Goal: Task Accomplishment & Management: Use online tool/utility

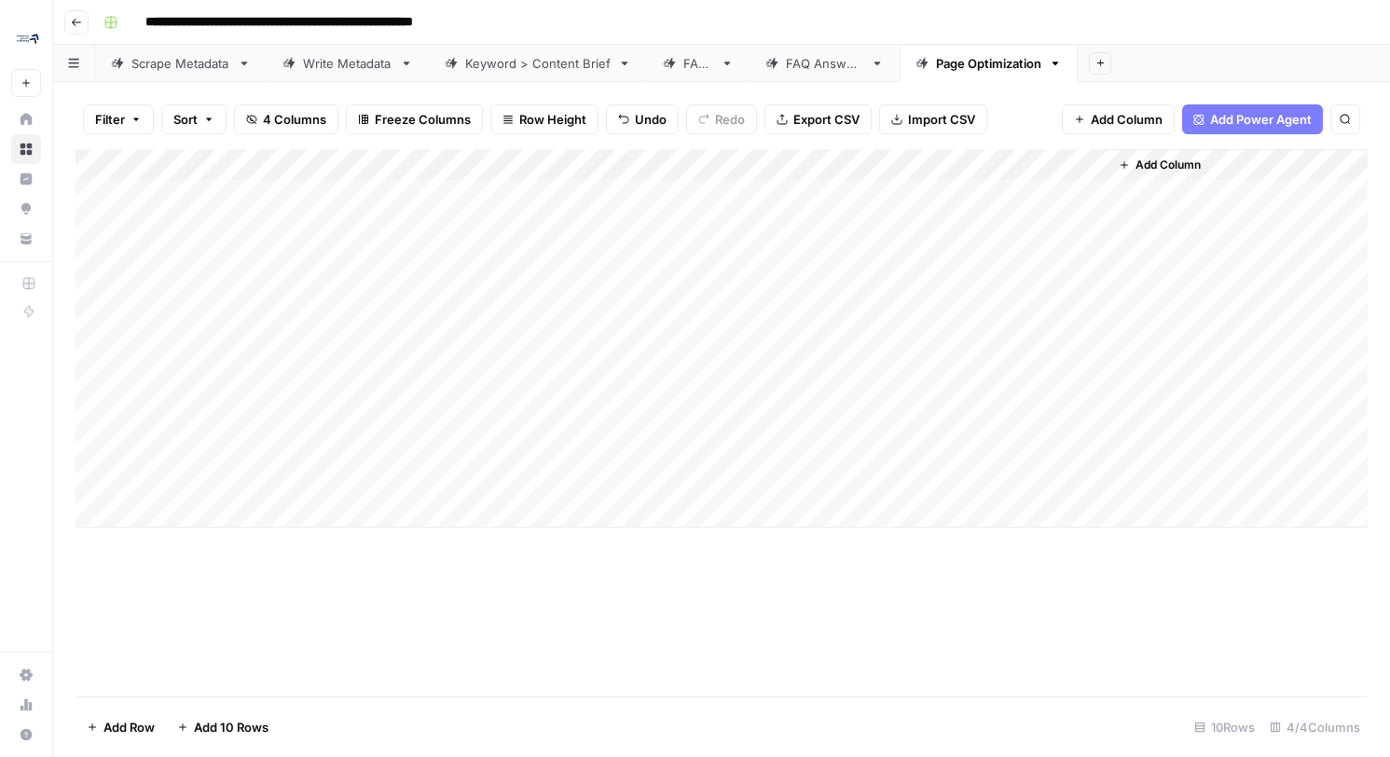
click at [899, 159] on div "Add Column" at bounding box center [722, 338] width 1292 height 379
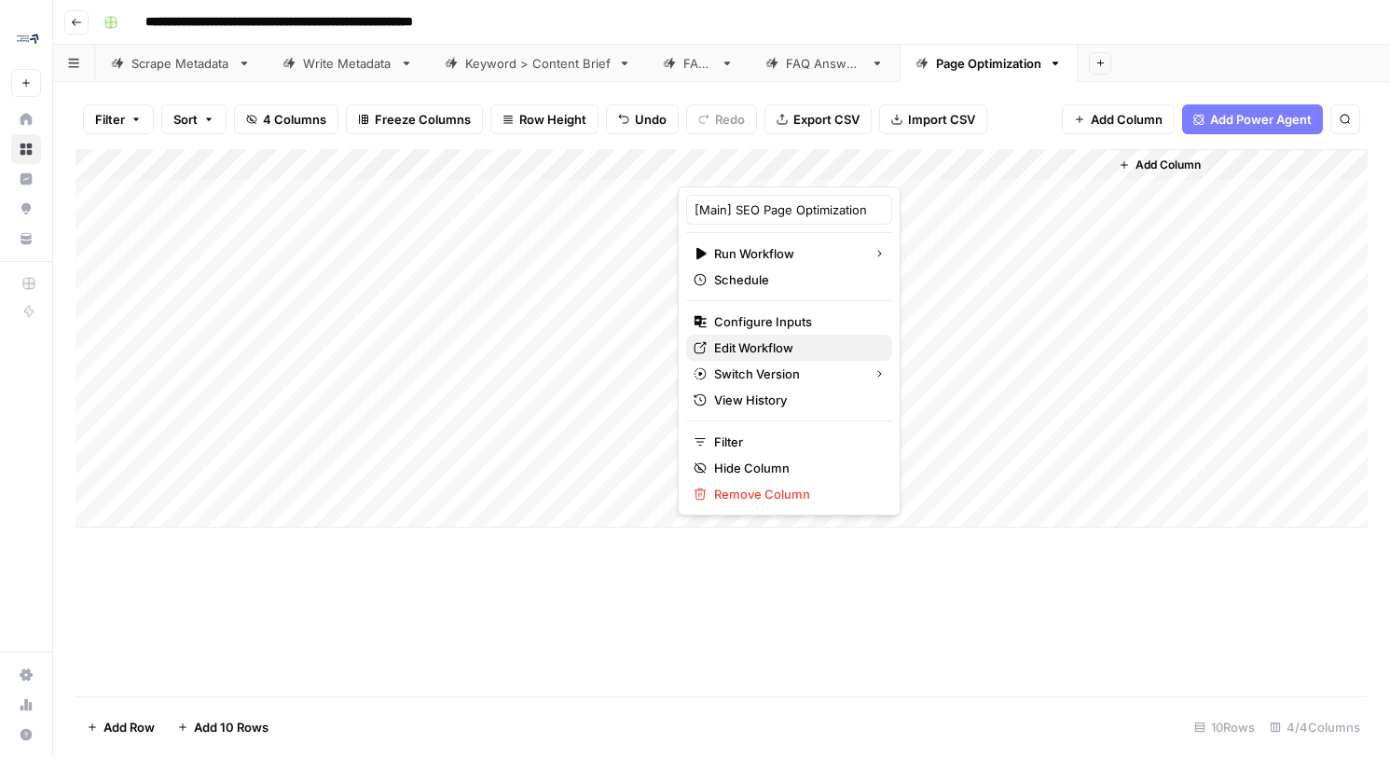
click at [766, 350] on span "Edit Workflow" at bounding box center [795, 347] width 163 height 19
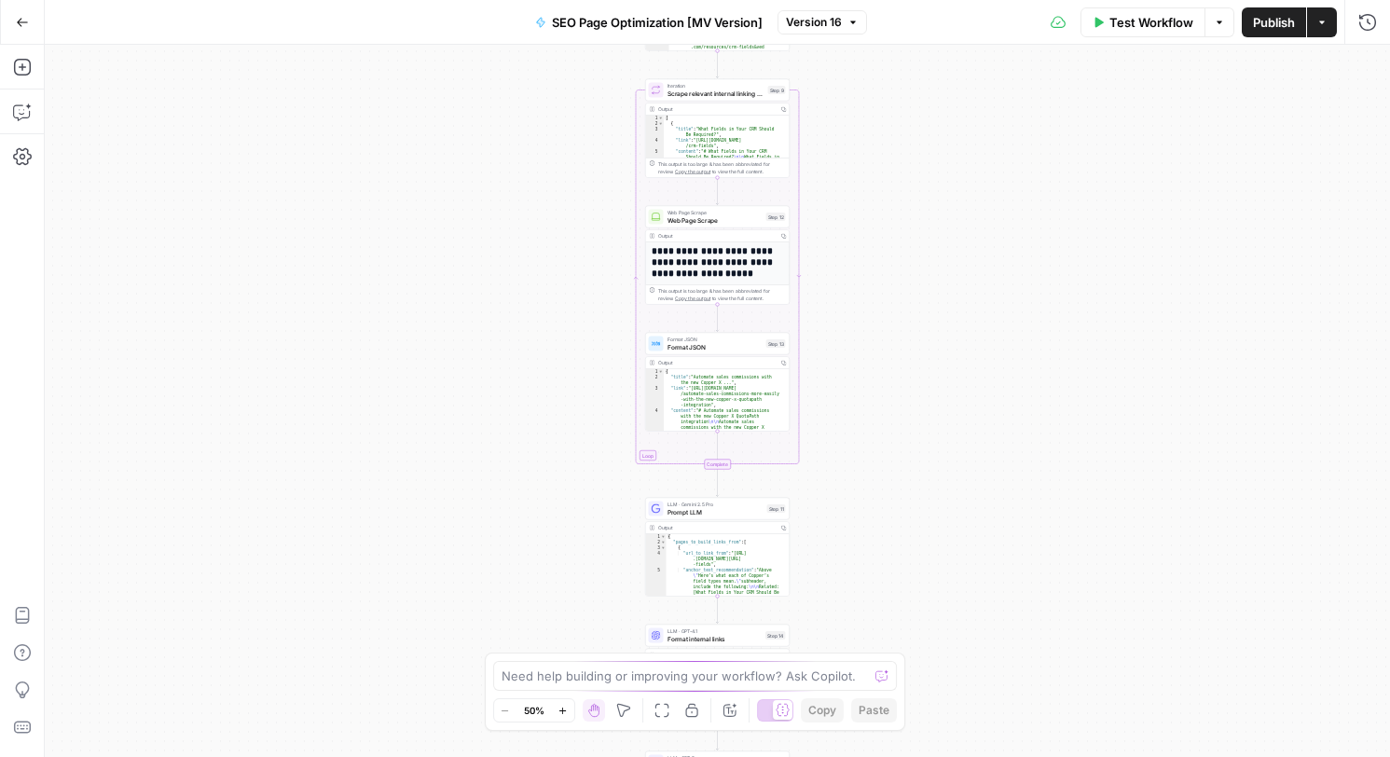
click at [1113, 16] on span "Test Workflow" at bounding box center [1152, 22] width 84 height 19
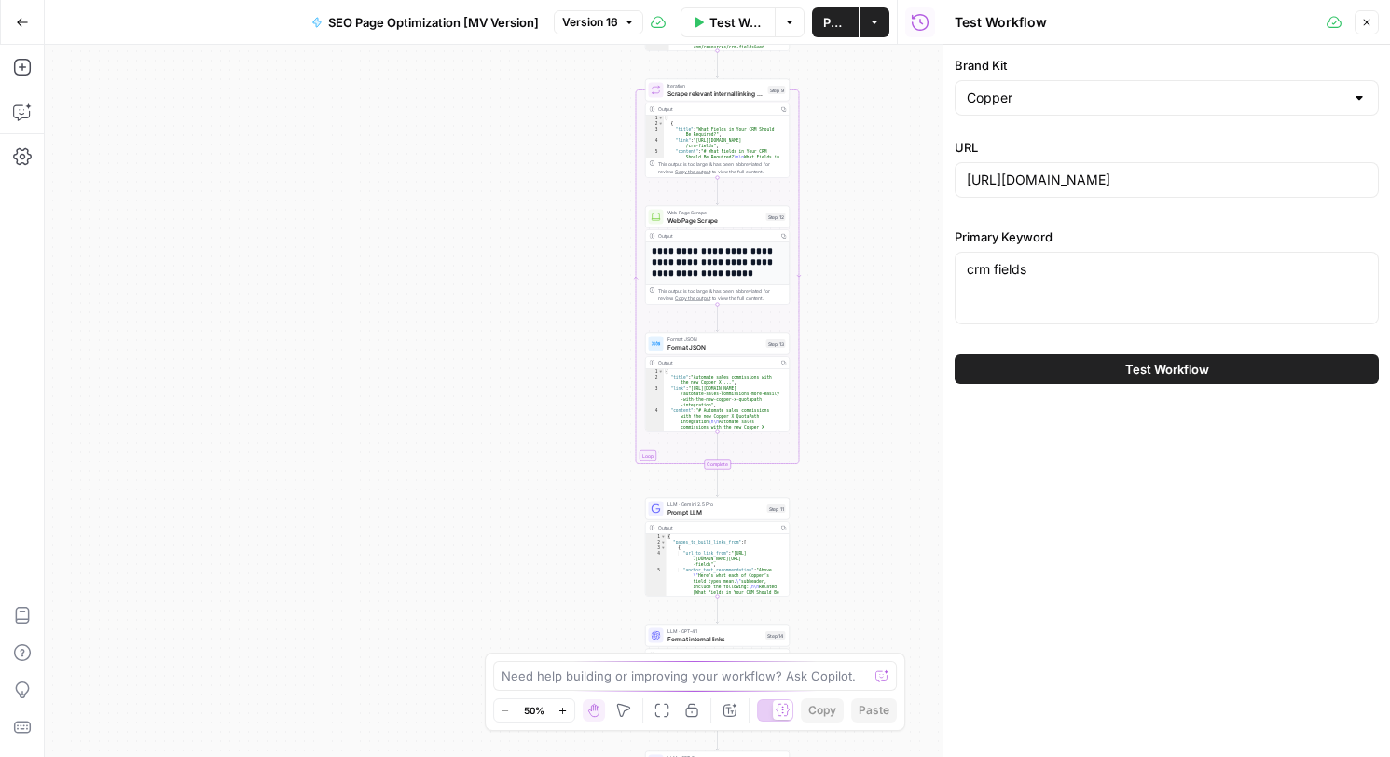
click at [1148, 375] on span "Test Workflow" at bounding box center [1167, 369] width 84 height 19
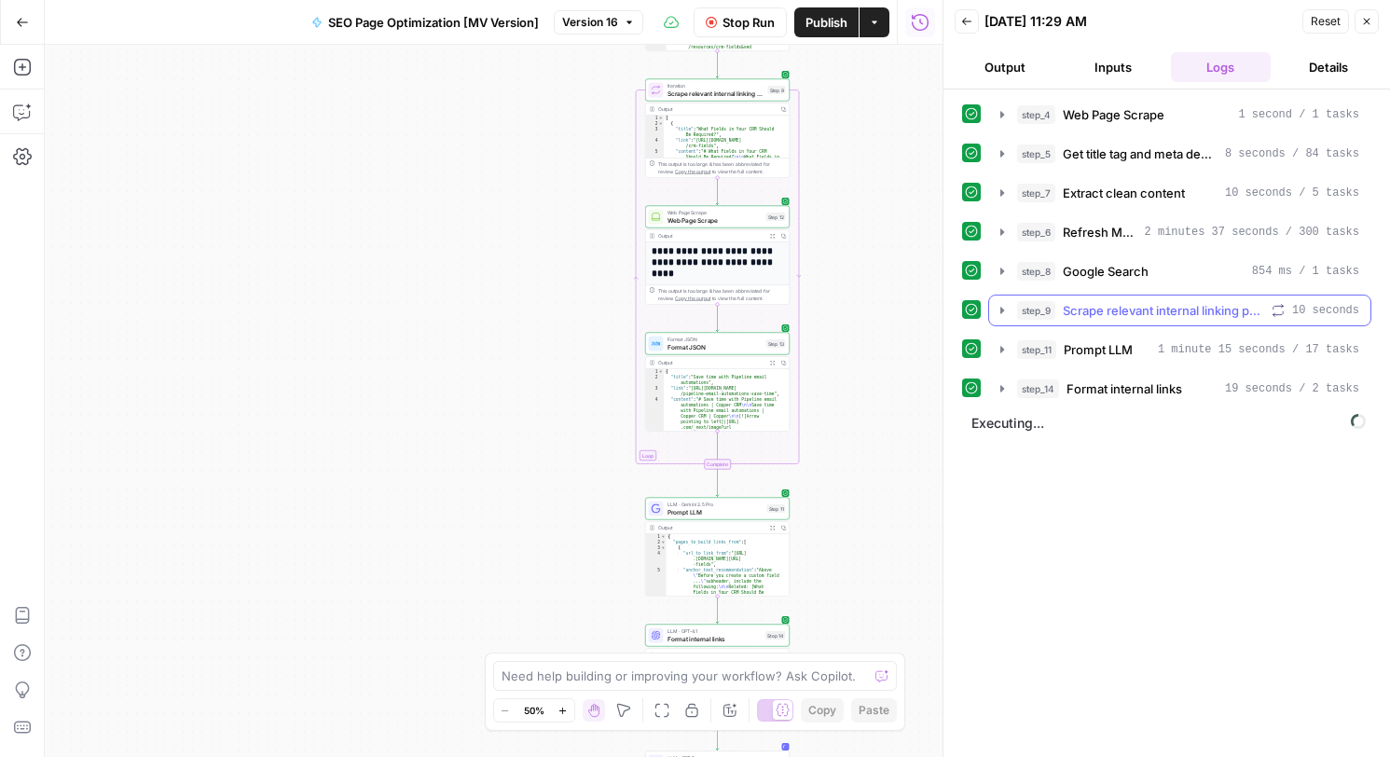
click at [1004, 309] on icon "button" at bounding box center [1002, 310] width 15 height 15
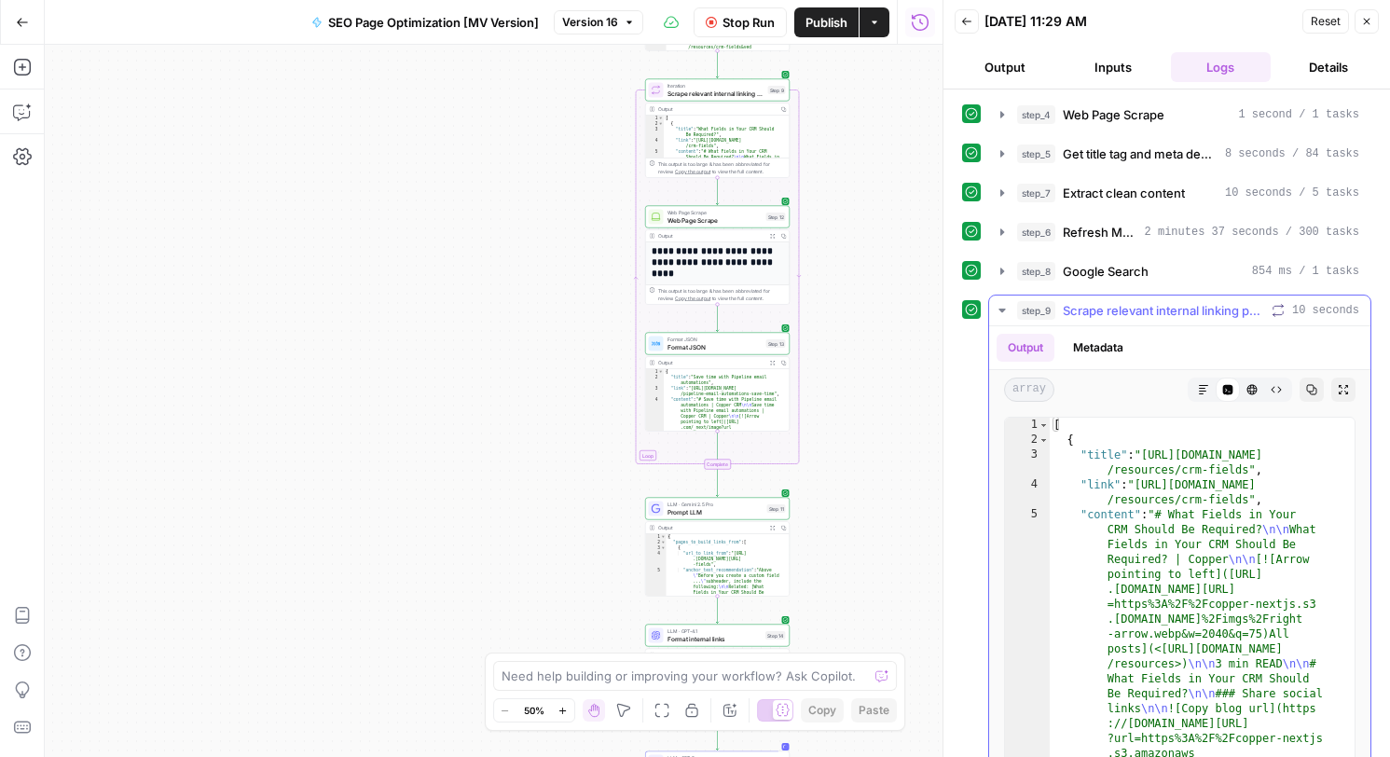
click at [1004, 309] on icon "button" at bounding box center [1002, 311] width 7 height 4
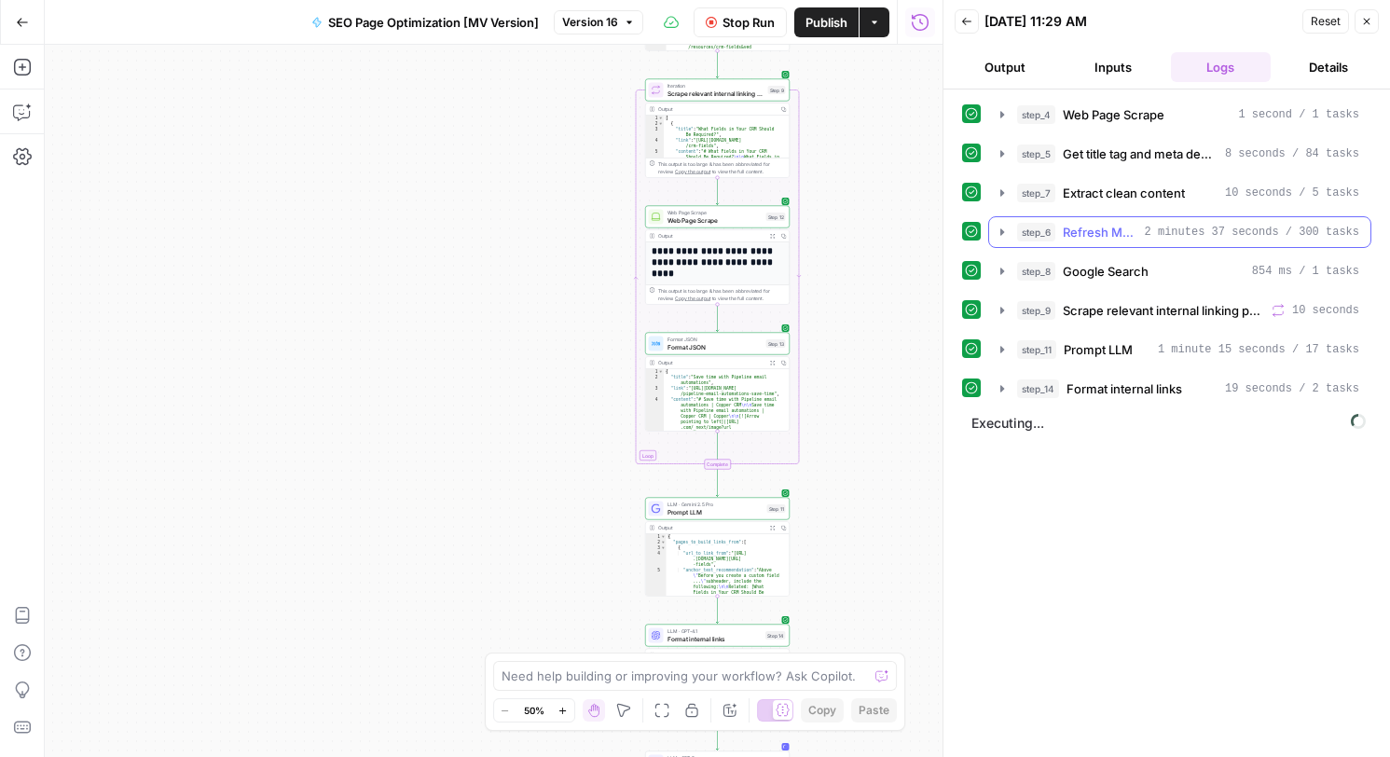
click at [1005, 232] on icon "button" at bounding box center [1002, 232] width 15 height 15
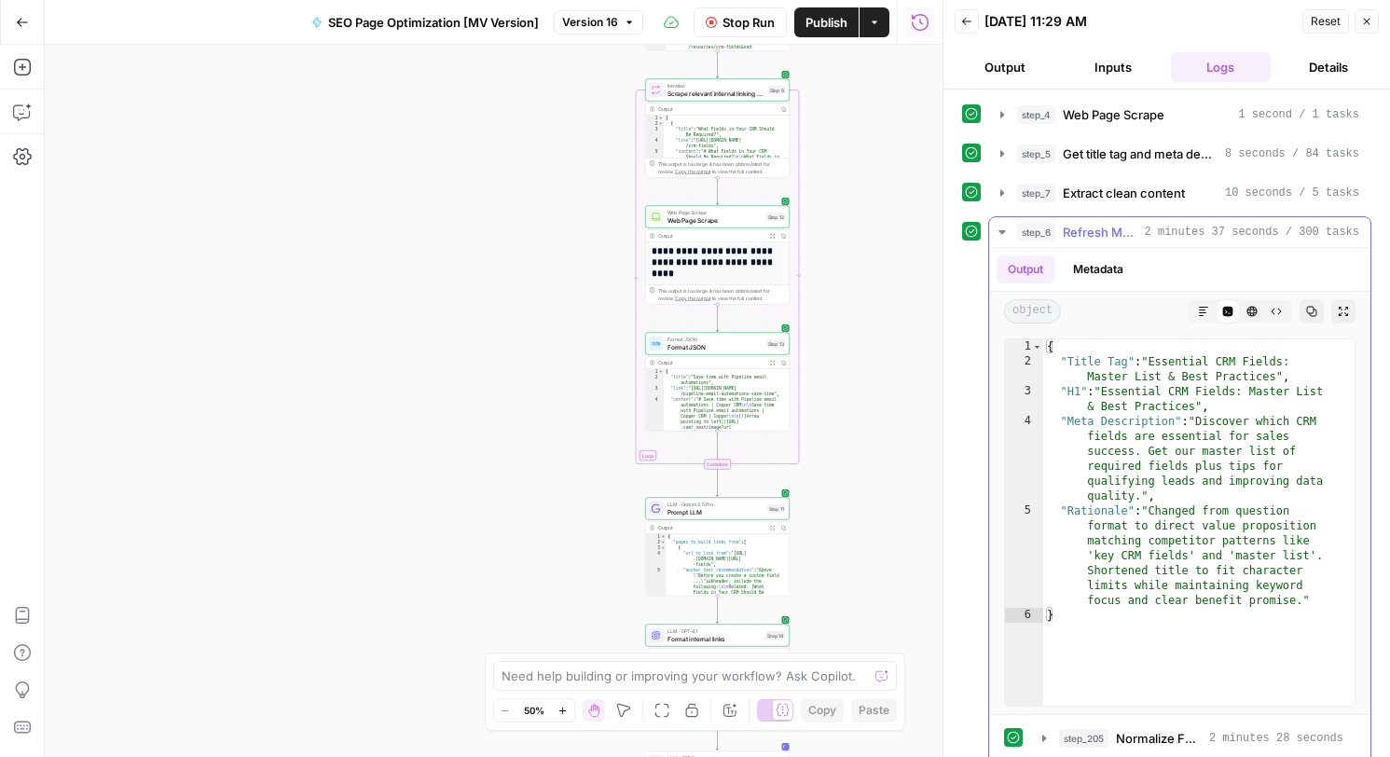
click at [1099, 269] on button "Metadata" at bounding box center [1098, 269] width 73 height 28
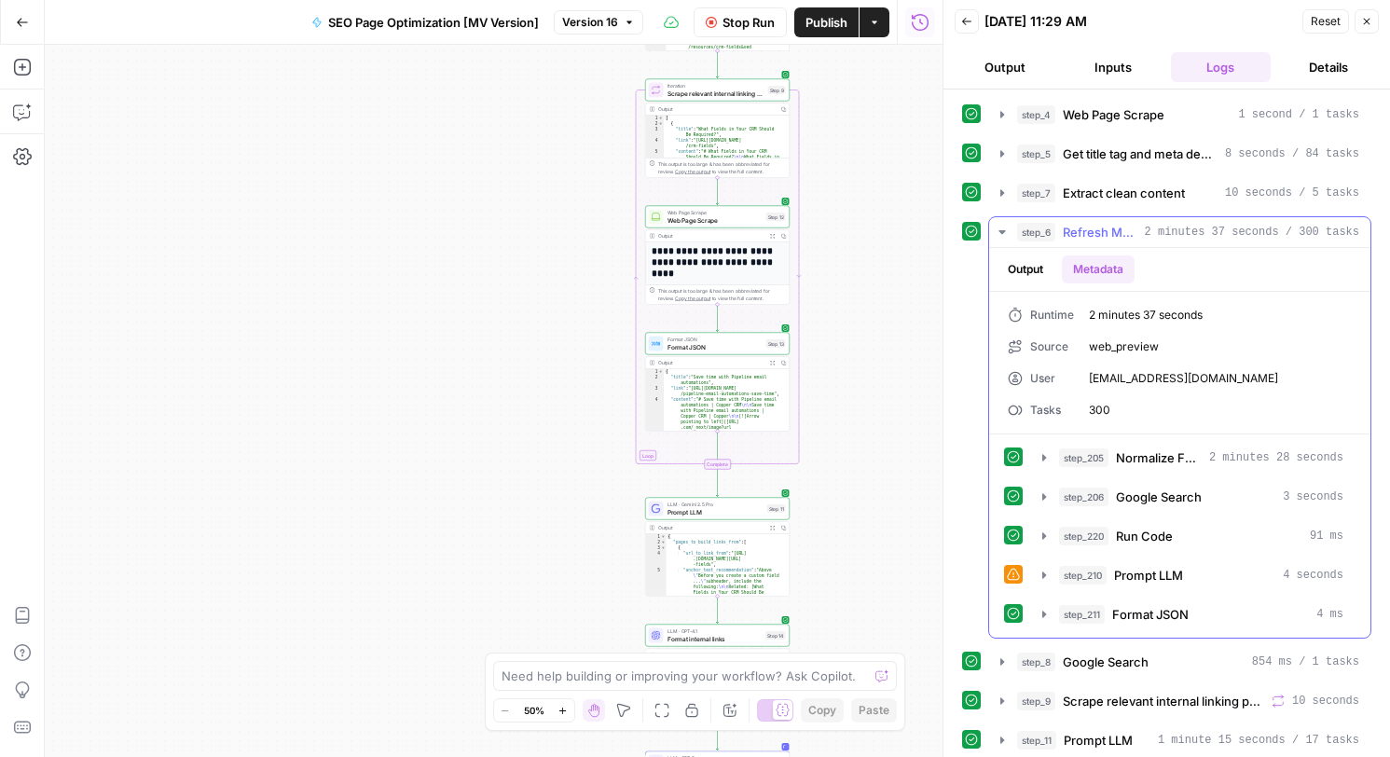
click at [1005, 230] on icon "button" at bounding box center [1002, 232] width 15 height 15
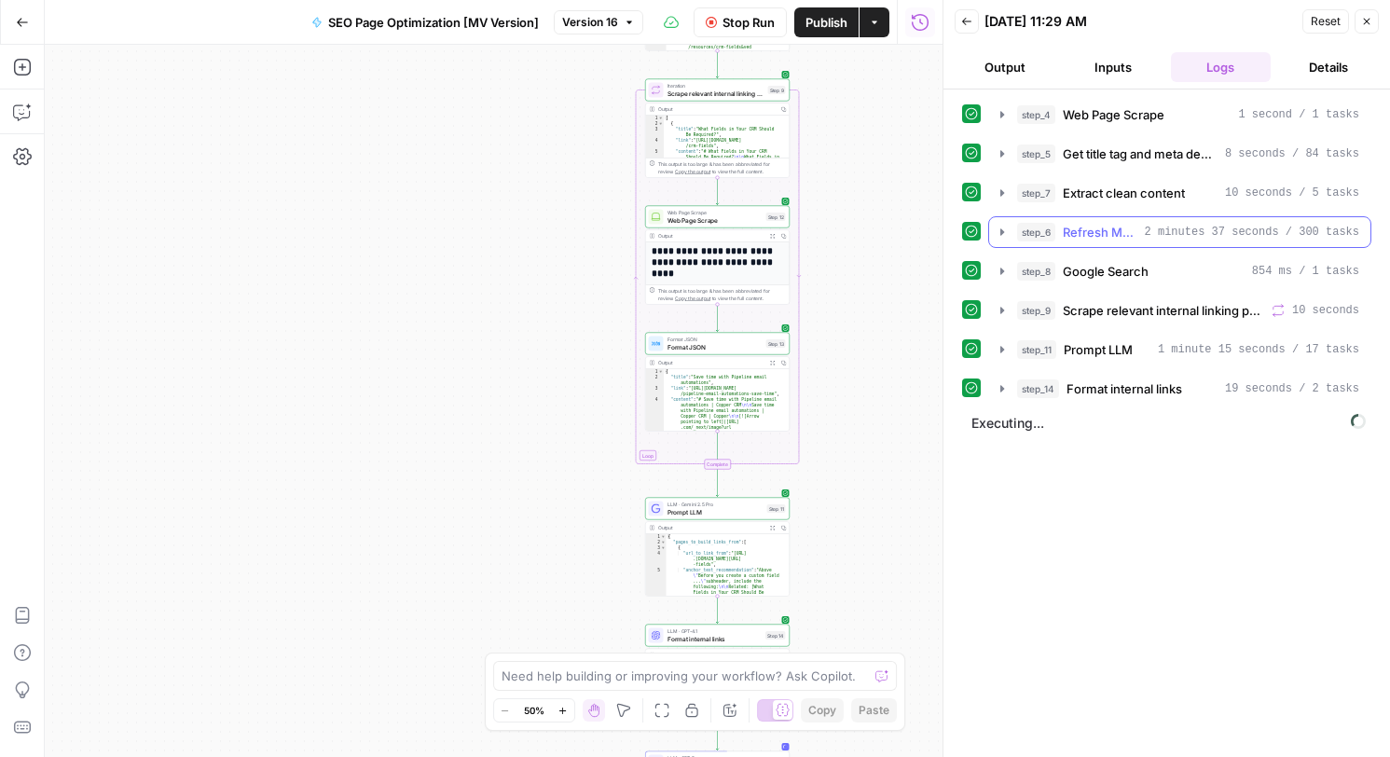
click at [1003, 234] on icon "button" at bounding box center [1002, 232] width 15 height 15
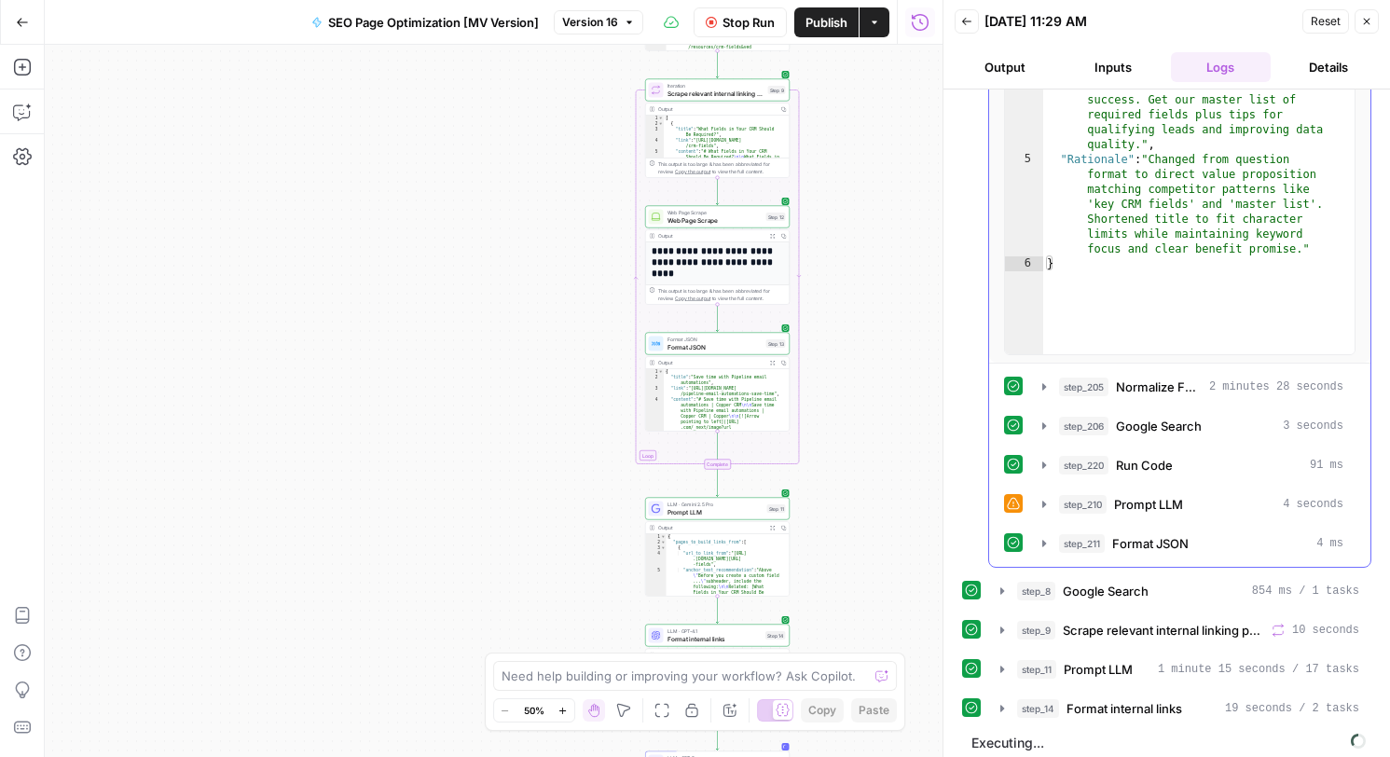
scroll to position [362, 0]
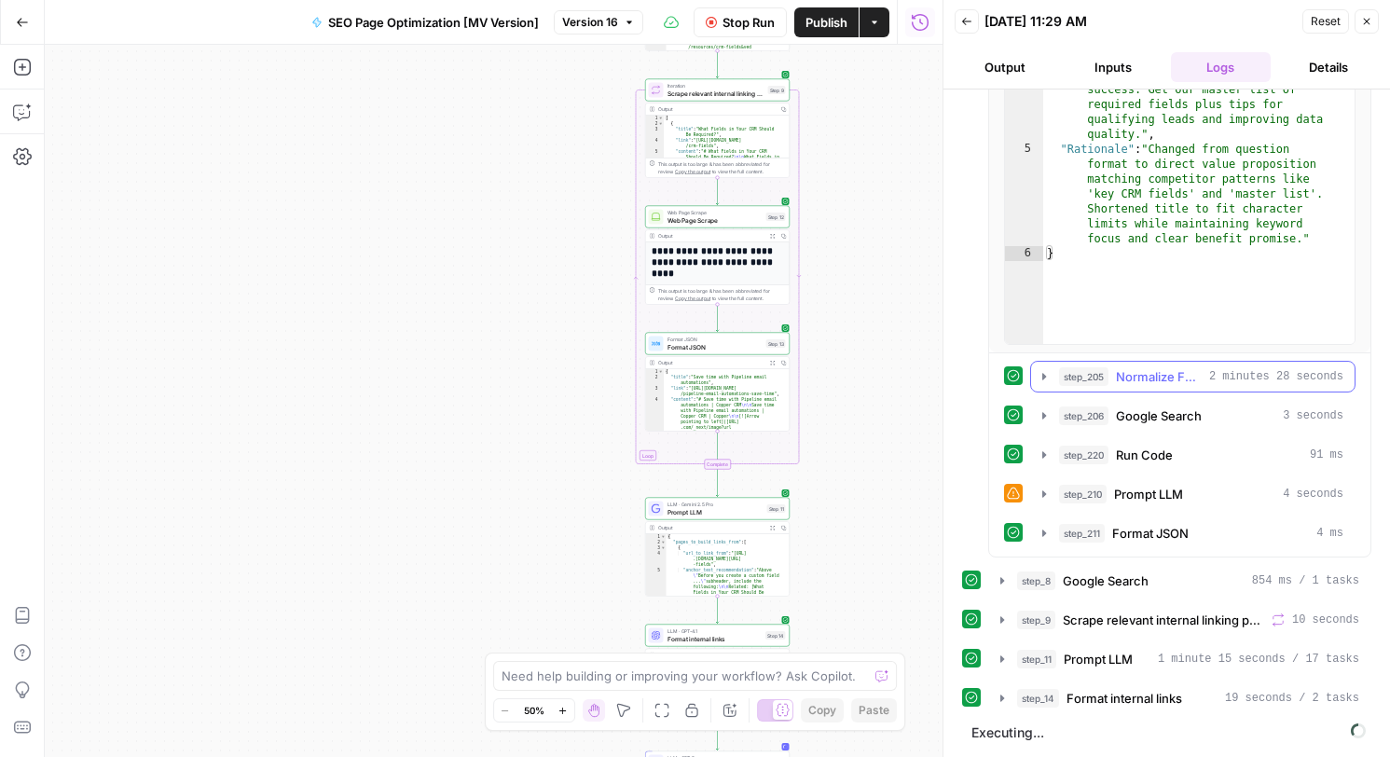
click at [1046, 371] on icon "button" at bounding box center [1044, 376] width 15 height 15
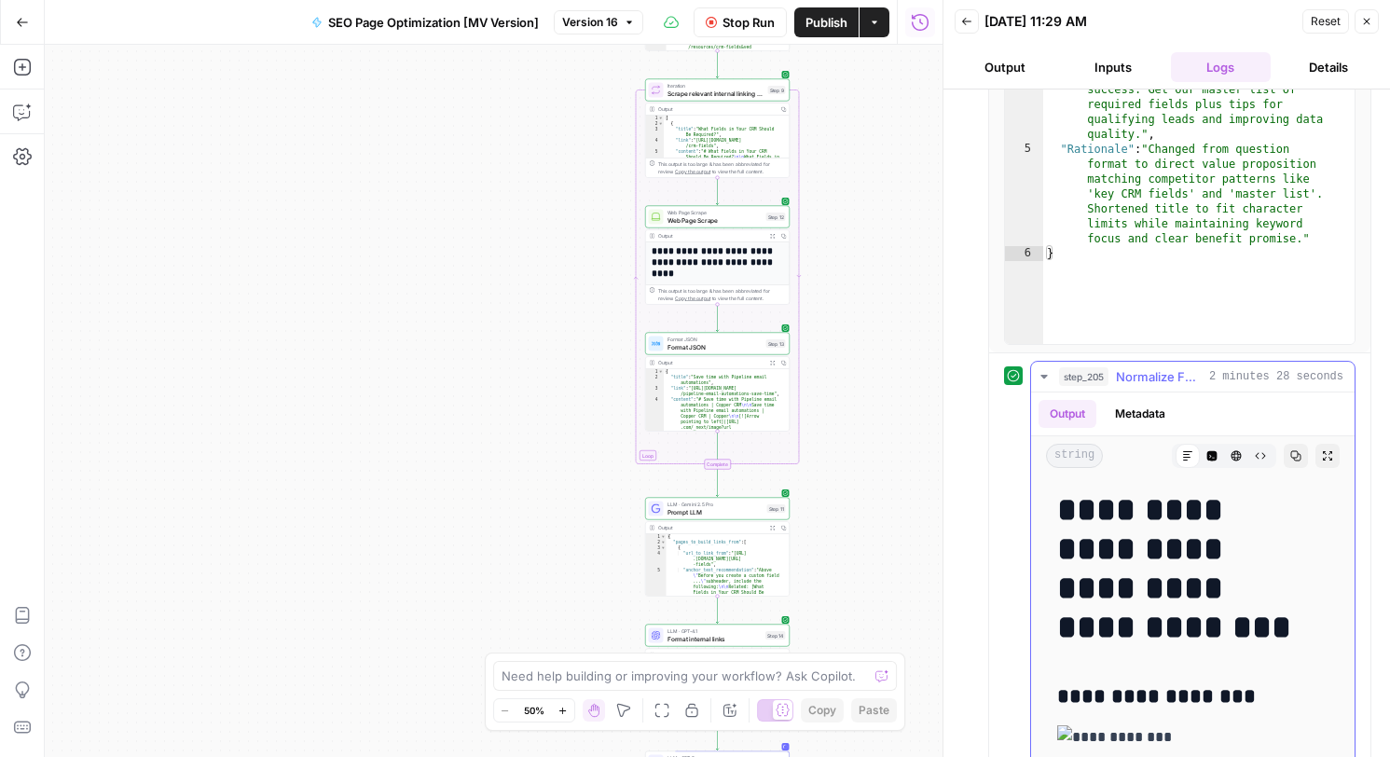
click at [1045, 374] on icon "button" at bounding box center [1044, 376] width 15 height 15
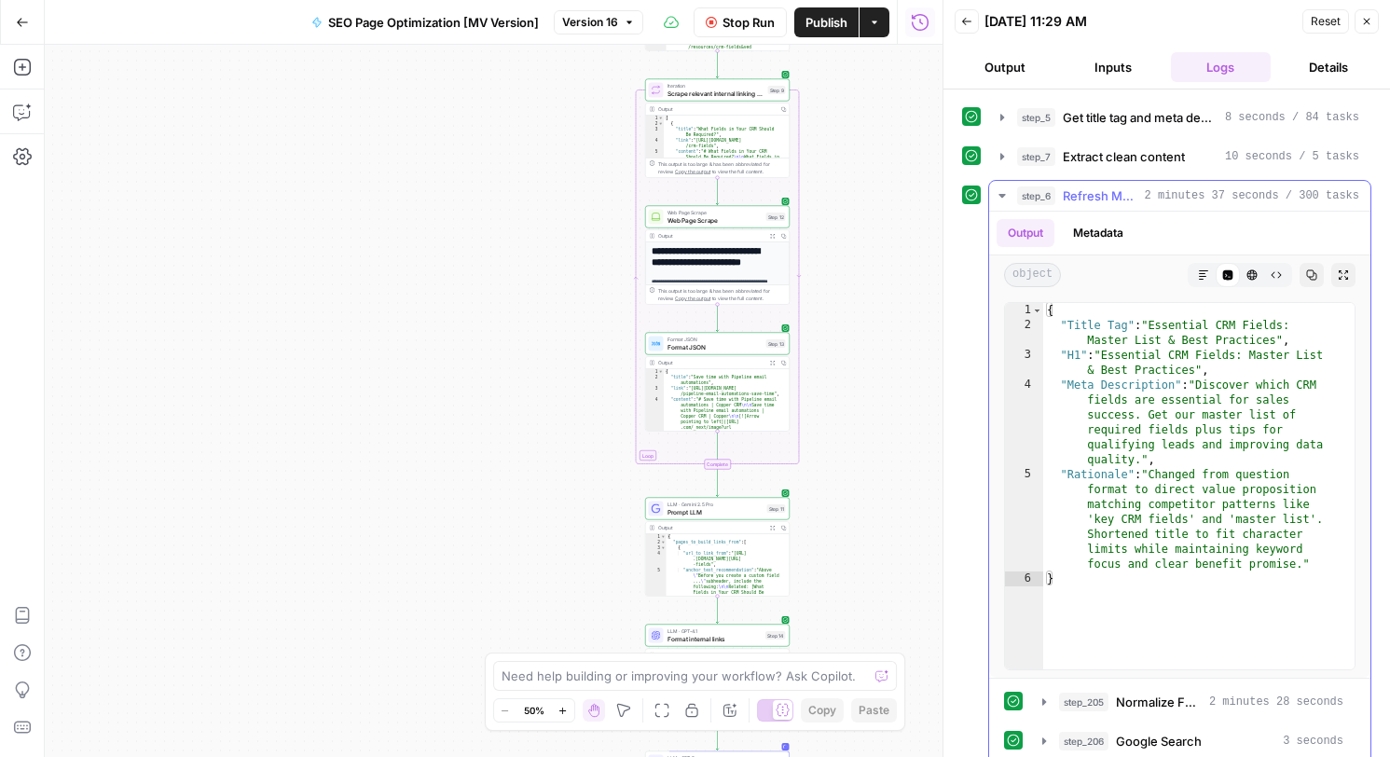
scroll to position [0, 0]
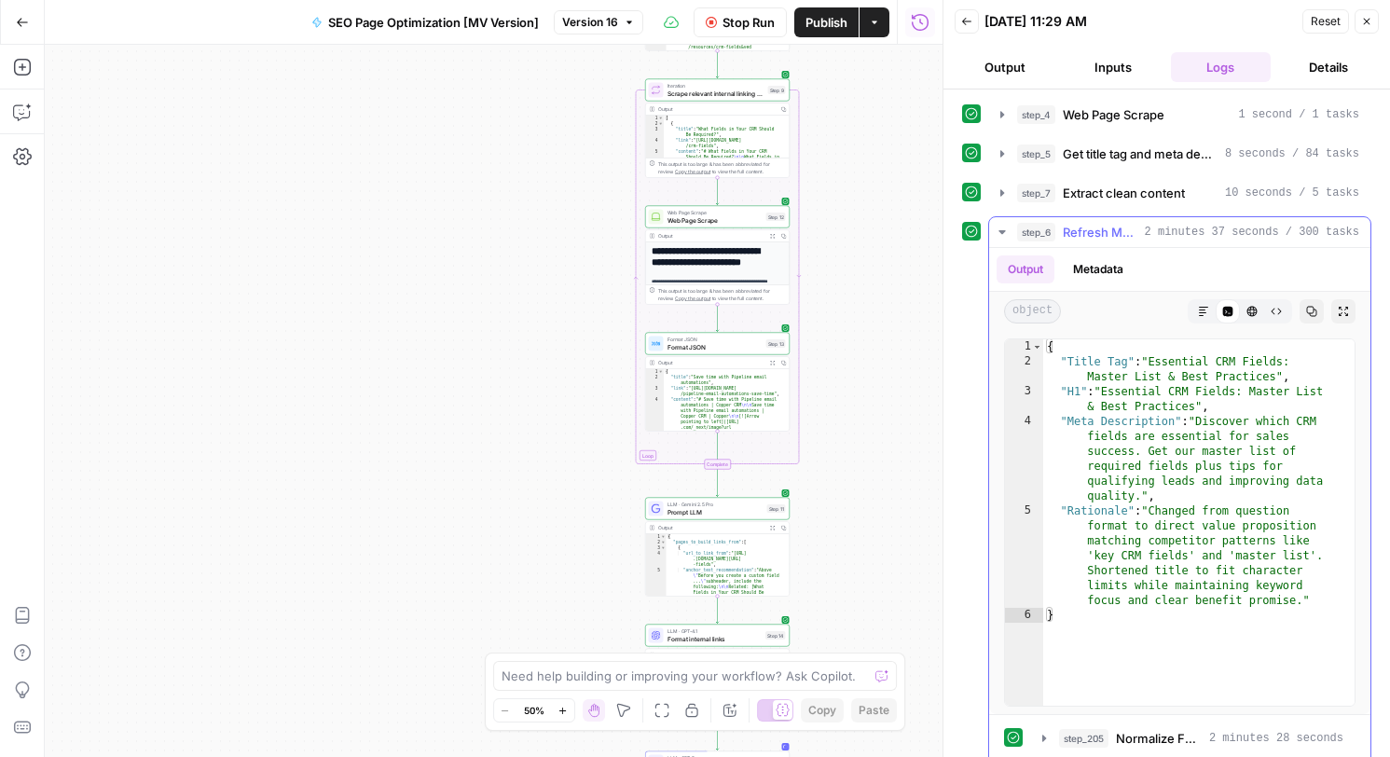
click at [1084, 263] on button "Metadata" at bounding box center [1098, 269] width 73 height 28
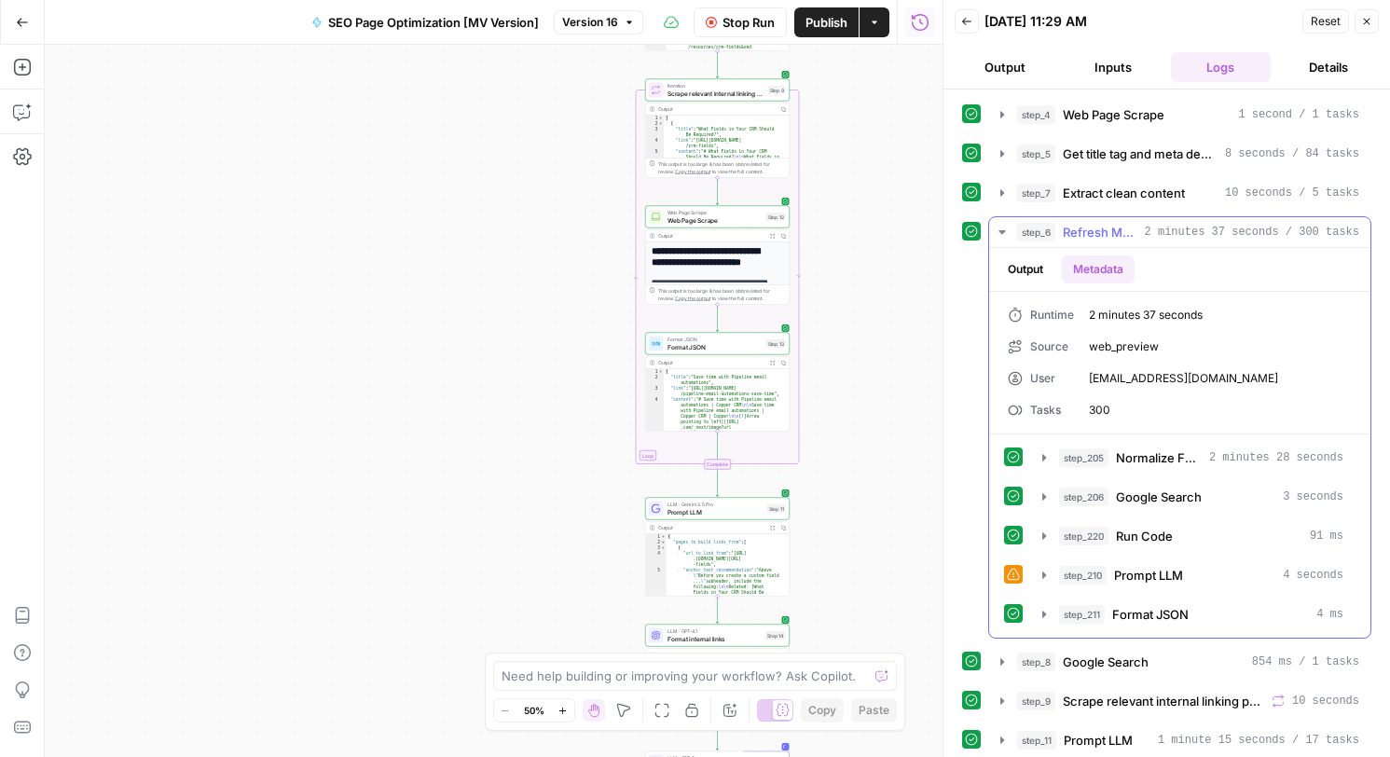
click at [1003, 231] on icon "button" at bounding box center [1002, 232] width 7 height 4
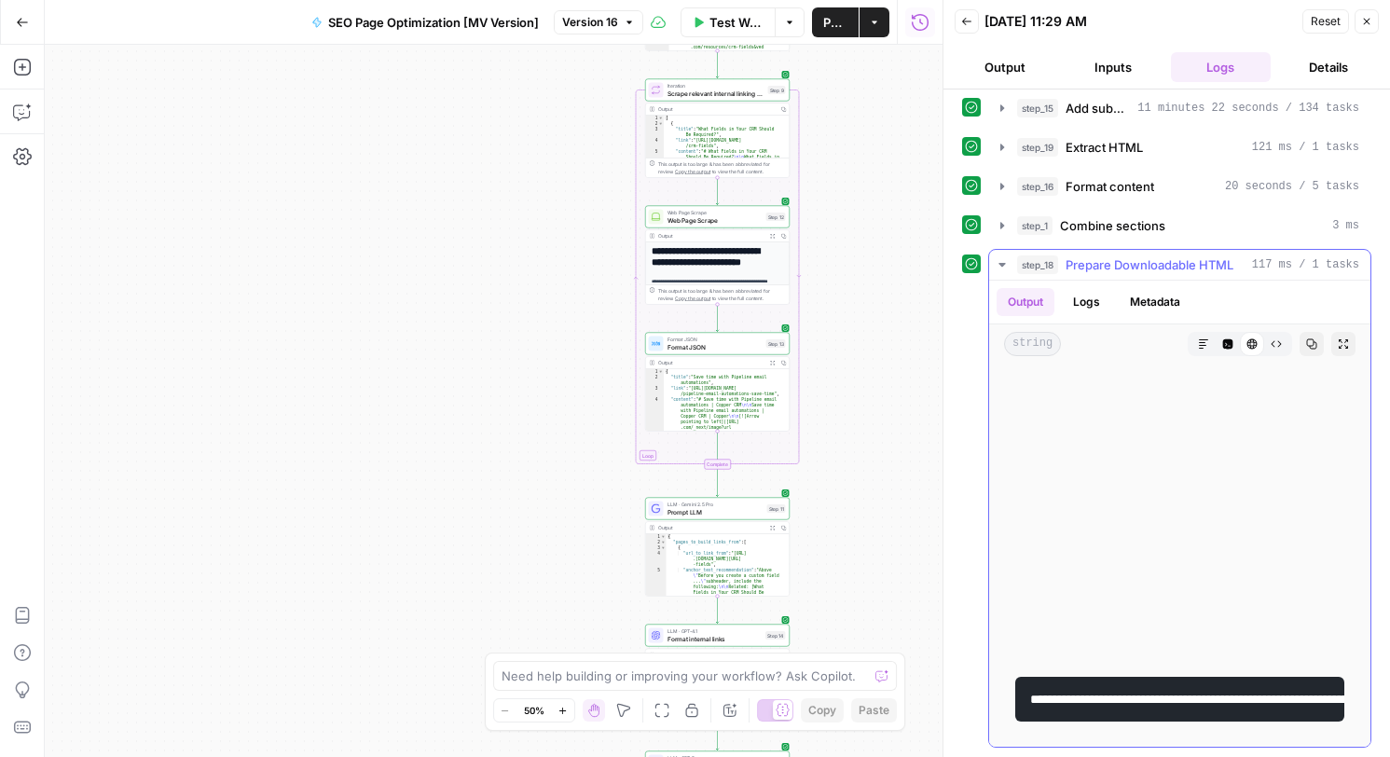
scroll to position [7797, 0]
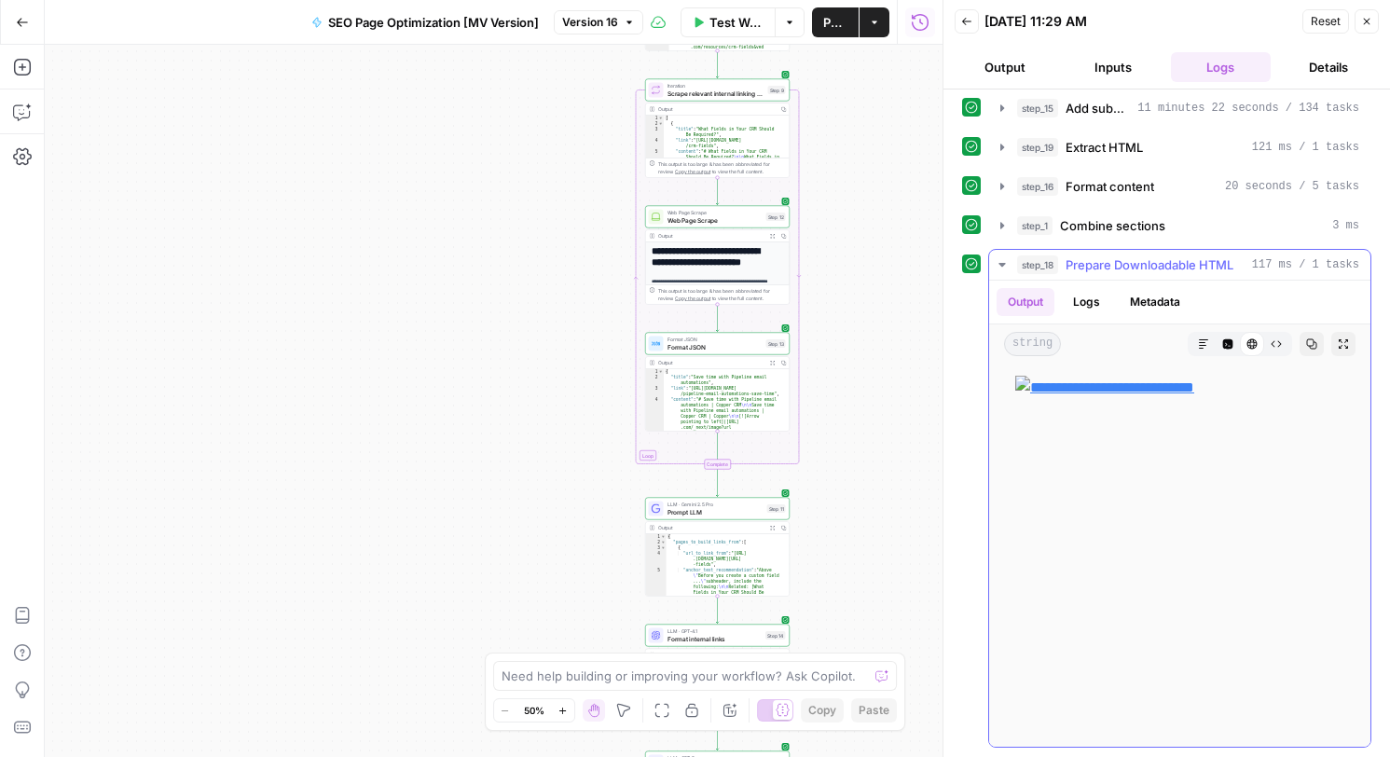
click at [1240, 548] on img at bounding box center [1179, 540] width 329 height 329
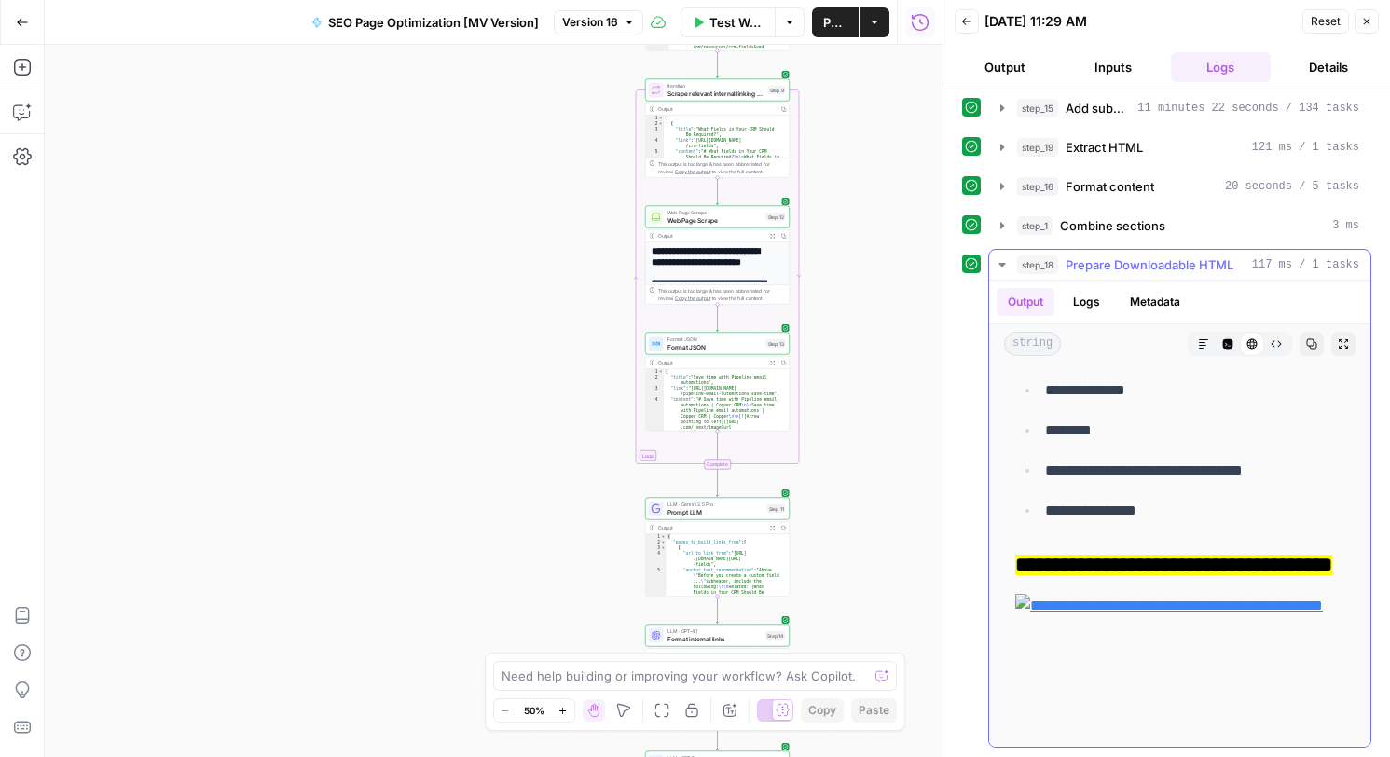
scroll to position [8569, 0]
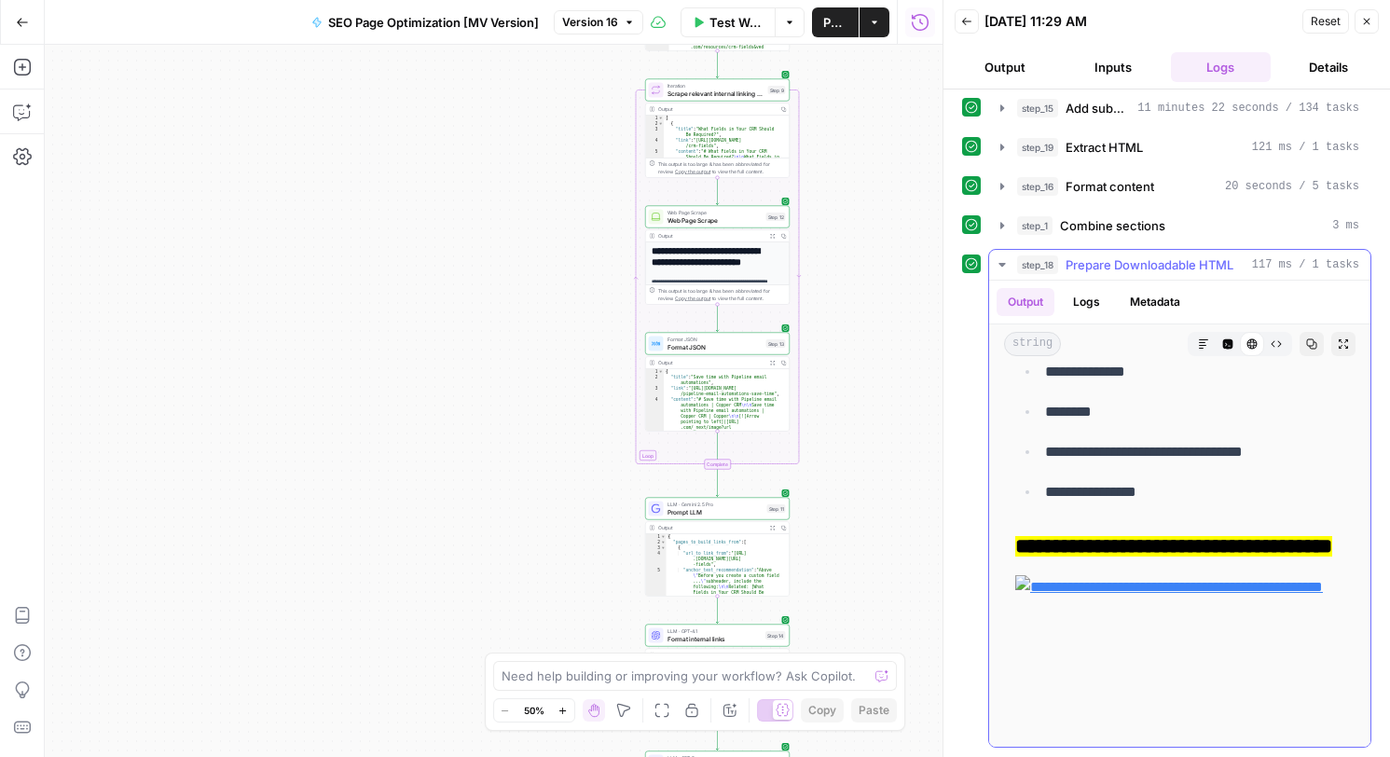
click at [1159, 457] on ul "**********" at bounding box center [1179, 332] width 329 height 346
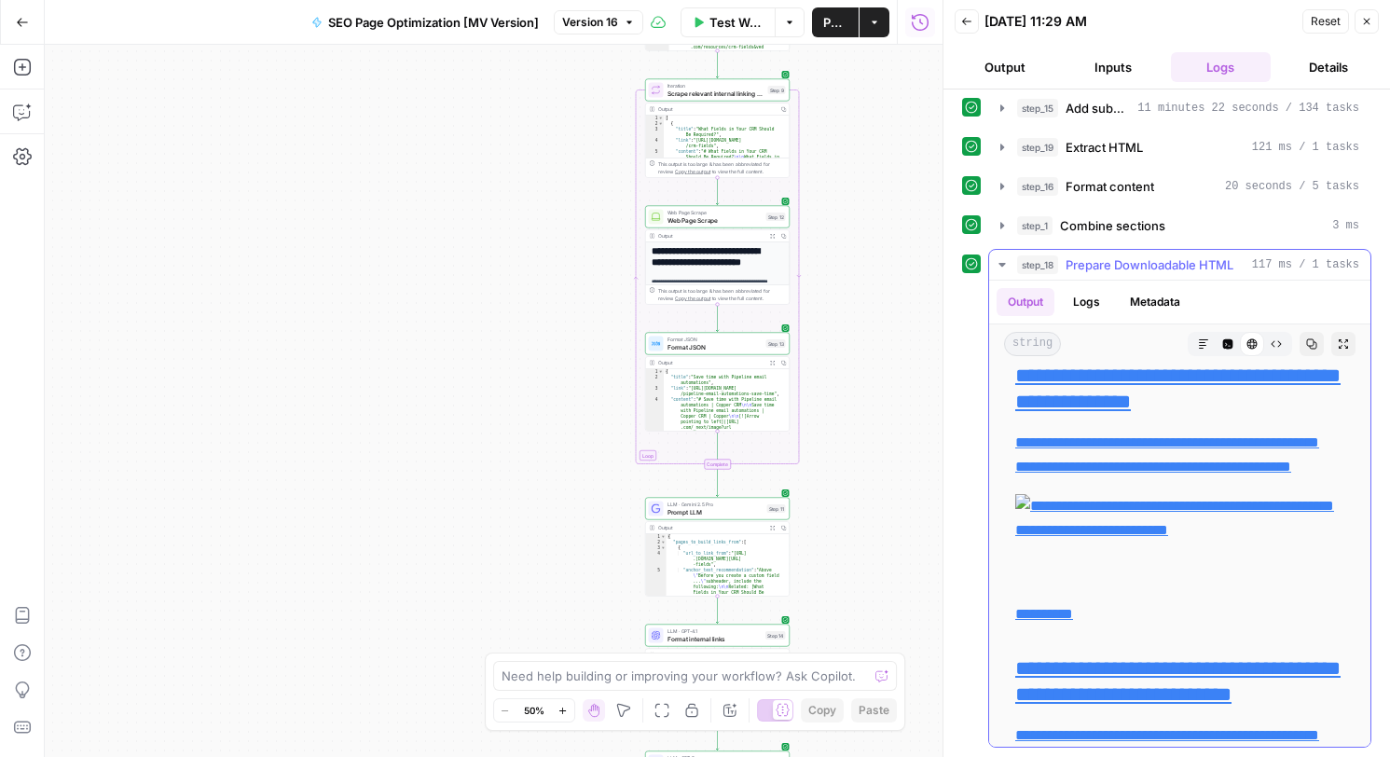
scroll to position [13984, 0]
